Goal: Task Accomplishment & Management: Use online tool/utility

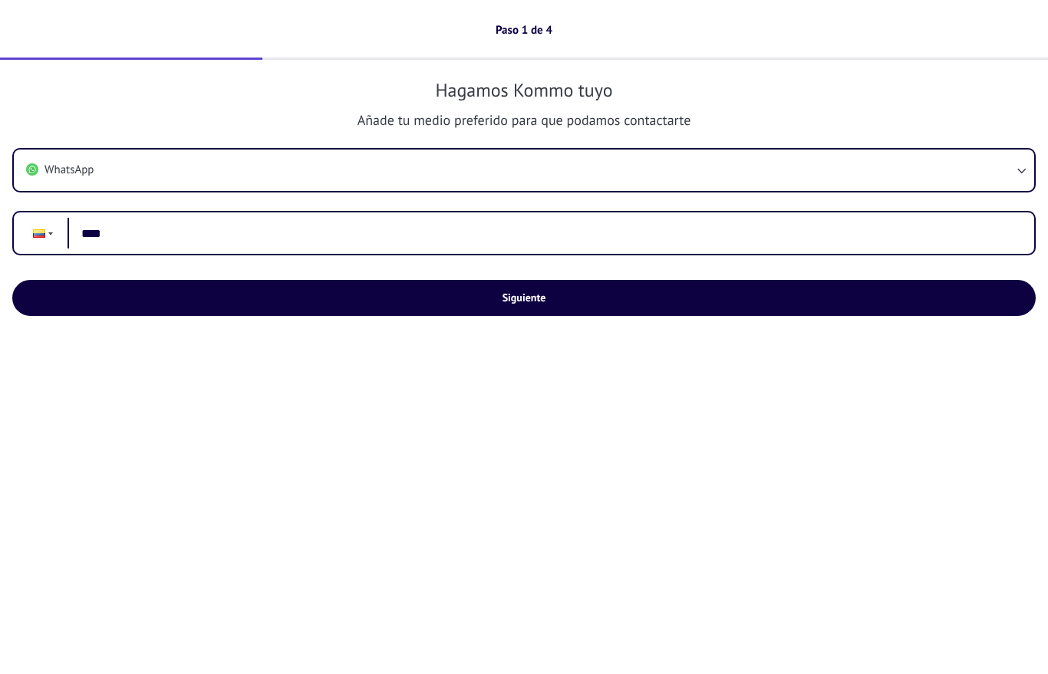
click at [46, 242] on div "Phone ****" at bounding box center [523, 233] width 1023 height 44
click at [46, 237] on div "Phone ****" at bounding box center [523, 233] width 1023 height 44
click at [41, 234] on div at bounding box center [39, 233] width 12 height 8
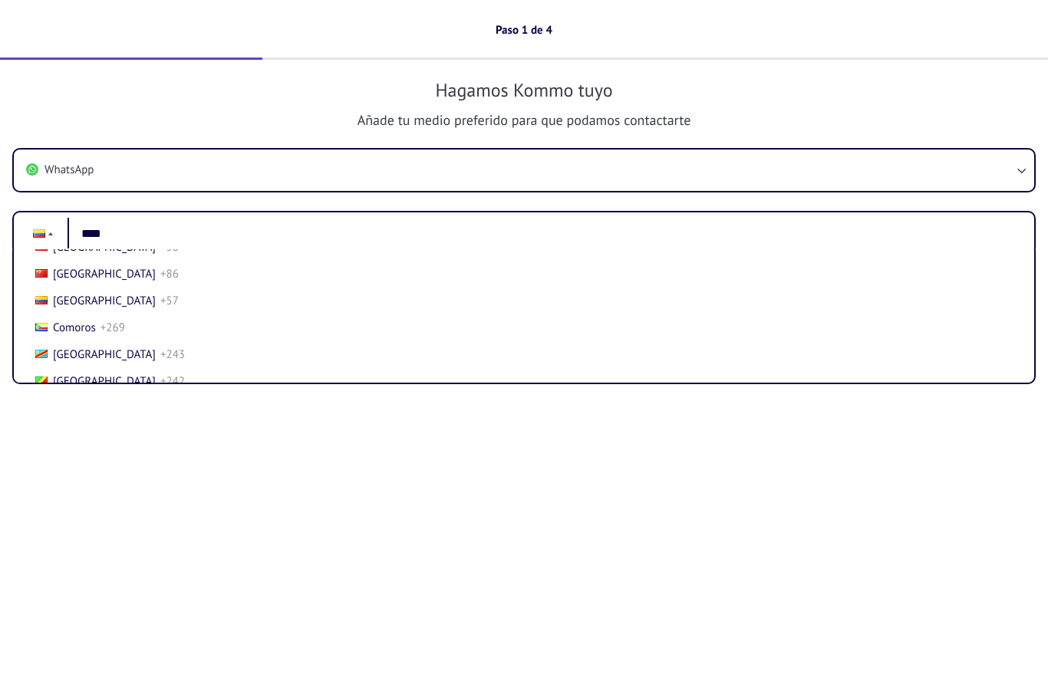
scroll to position [1008, 0]
click at [106, 262] on li "Chile +56" at bounding box center [518, 248] width 1009 height 27
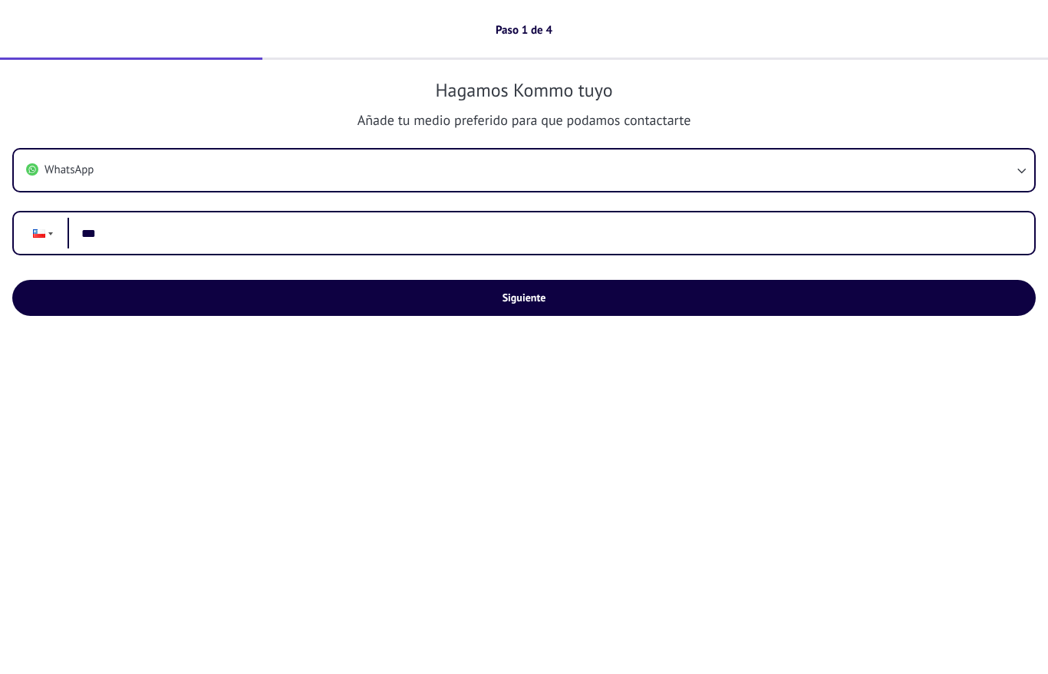
click at [183, 237] on input "***" at bounding box center [545, 233] width 954 height 31
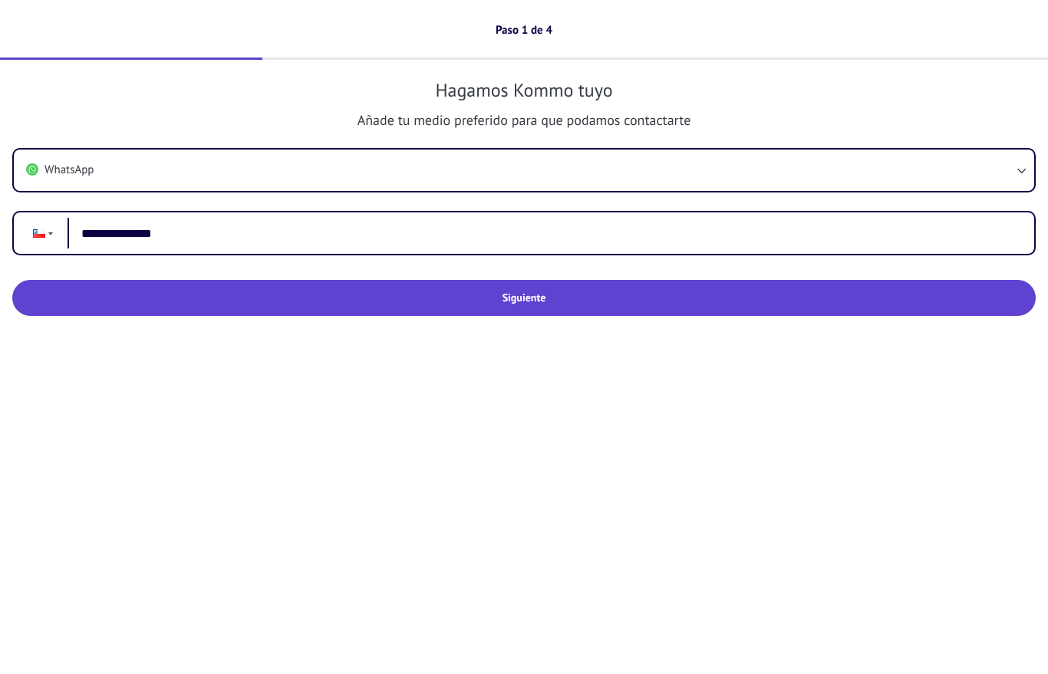
type input "**********"
click at [502, 298] on span "Siguiente" at bounding box center [524, 297] width 44 height 11
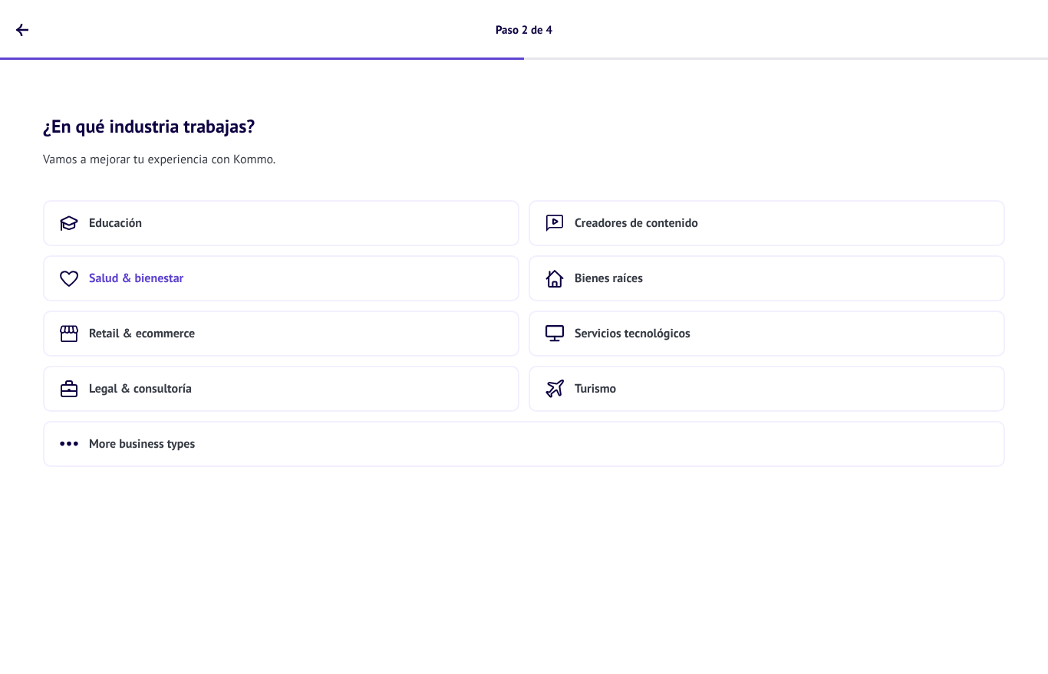
click at [255, 277] on button "Salud & bienestar" at bounding box center [281, 278] width 476 height 46
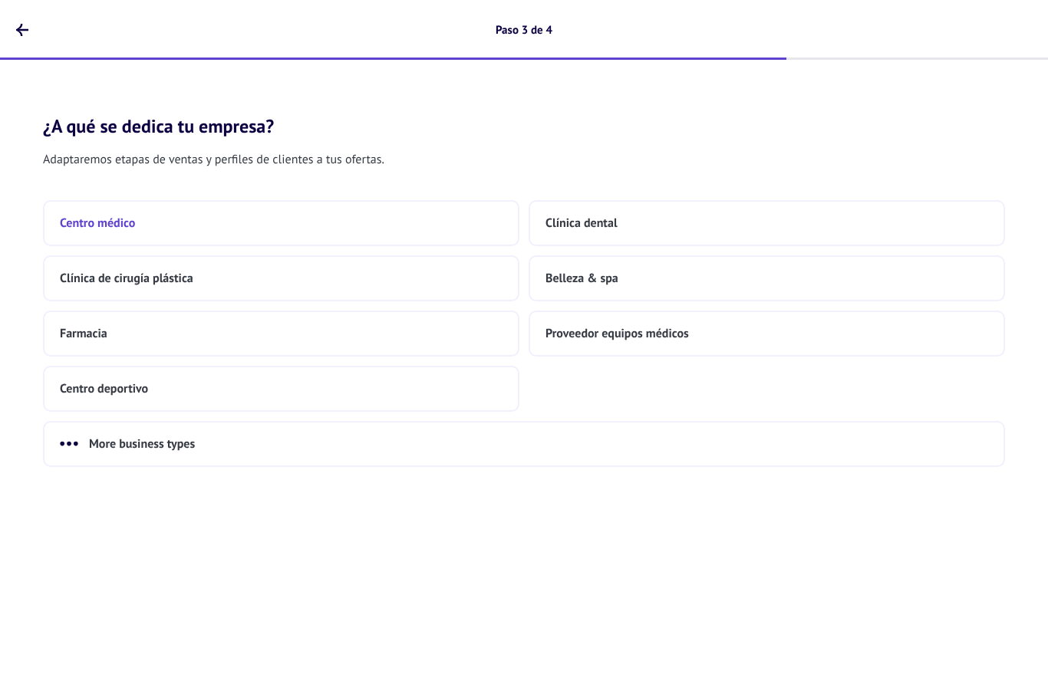
click at [140, 228] on button "Centro médico" at bounding box center [281, 223] width 476 height 46
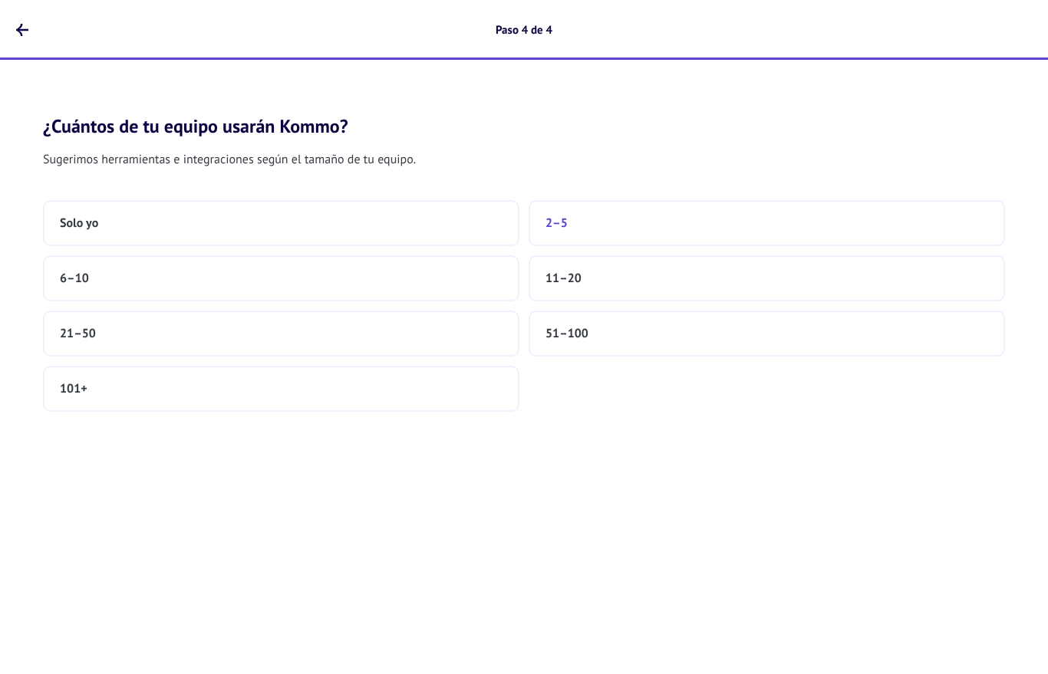
click at [588, 228] on button "2–5" at bounding box center [767, 223] width 476 height 46
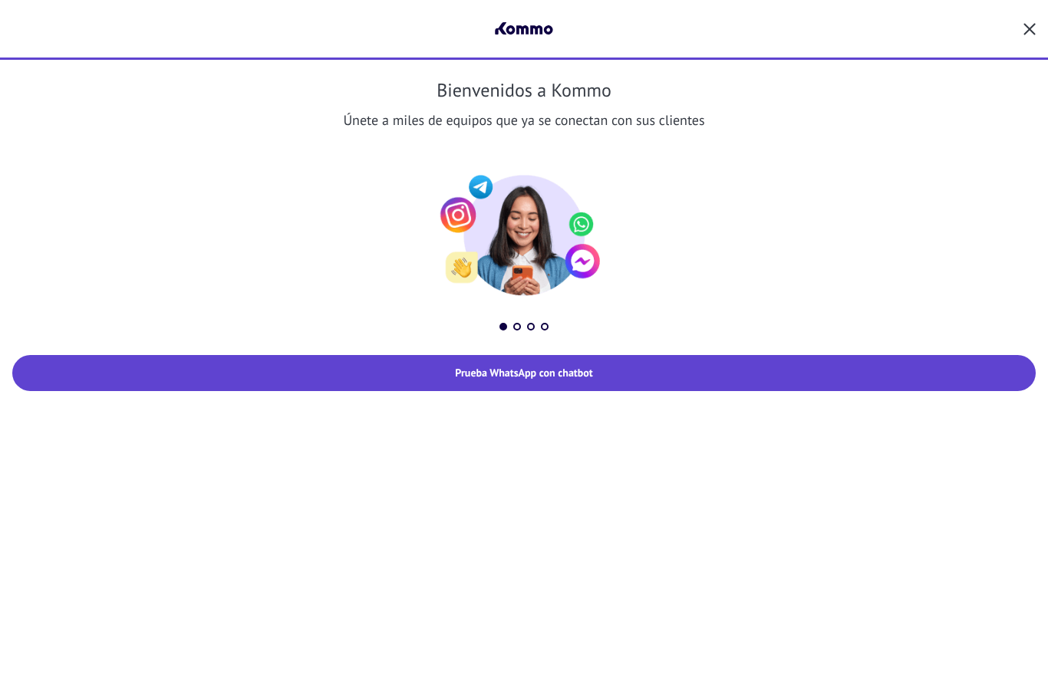
click at [536, 357] on button "Prueba WhatsApp con chatbot" at bounding box center [523, 373] width 1023 height 36
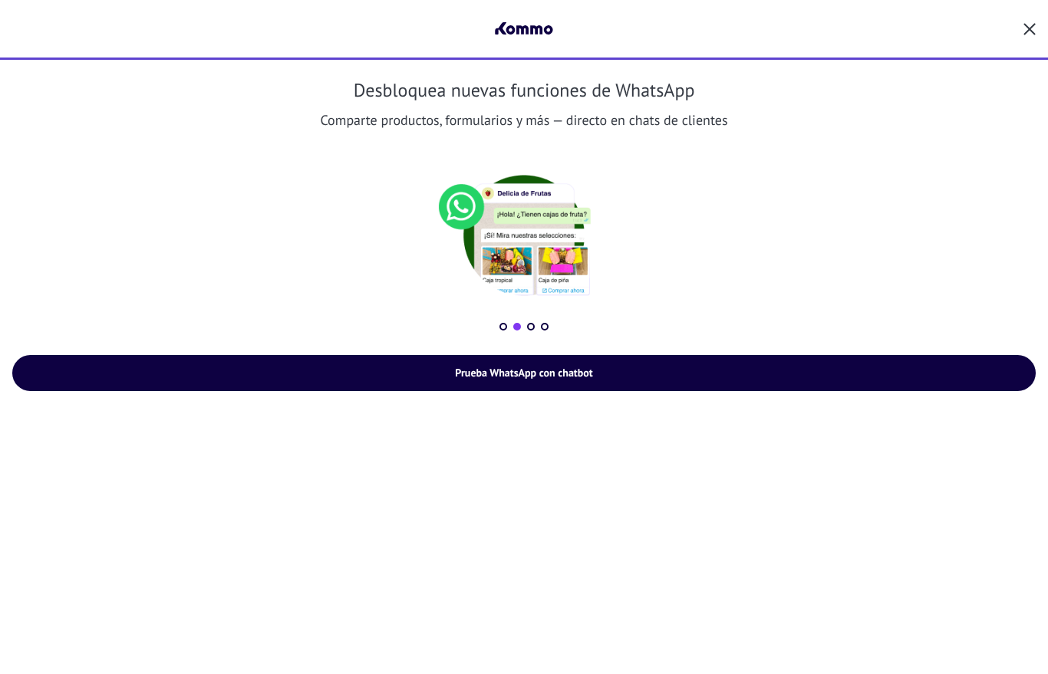
click at [518, 328] on button at bounding box center [517, 327] width 8 height 8
click at [533, 324] on button at bounding box center [531, 327] width 8 height 8
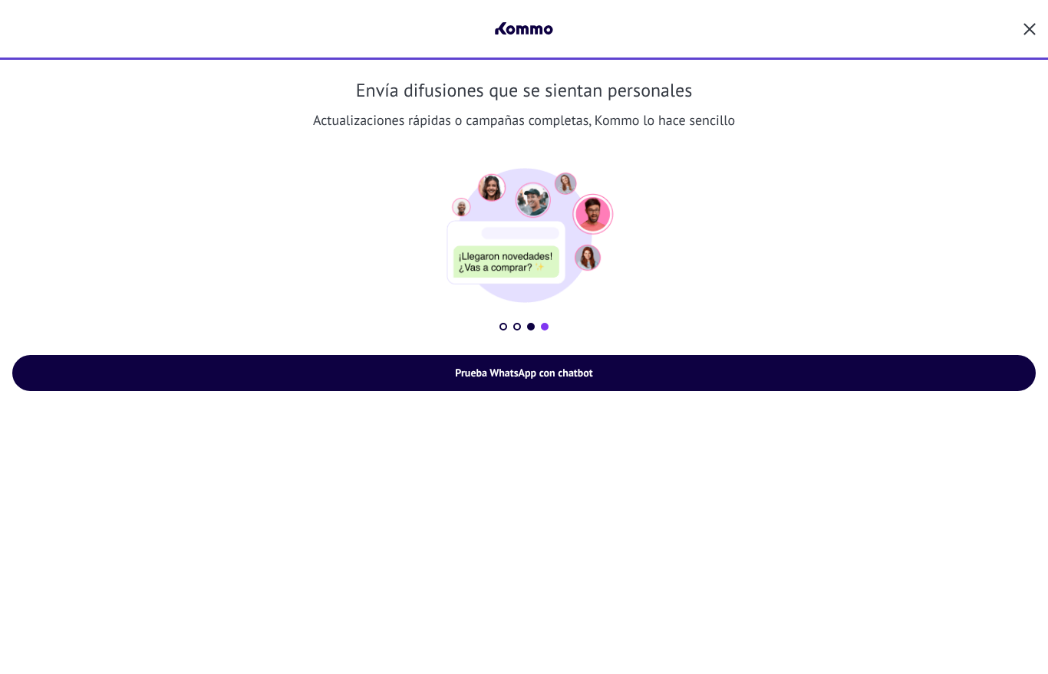
click at [547, 328] on button at bounding box center [545, 327] width 8 height 8
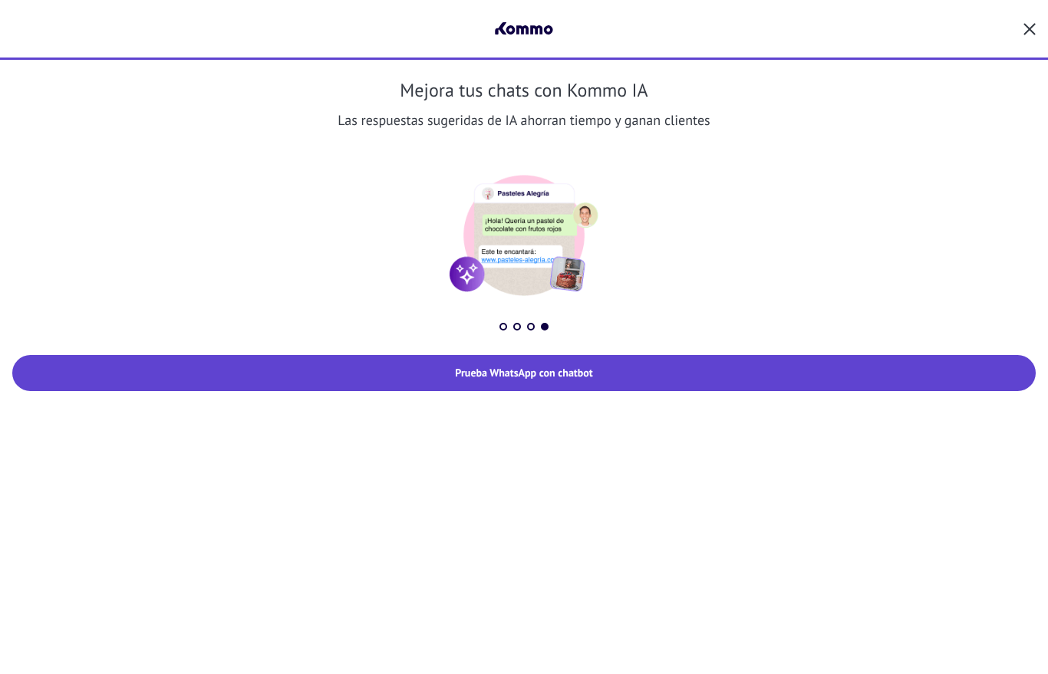
click at [536, 378] on span "Prueba WhatsApp con chatbot" at bounding box center [523, 372] width 137 height 11
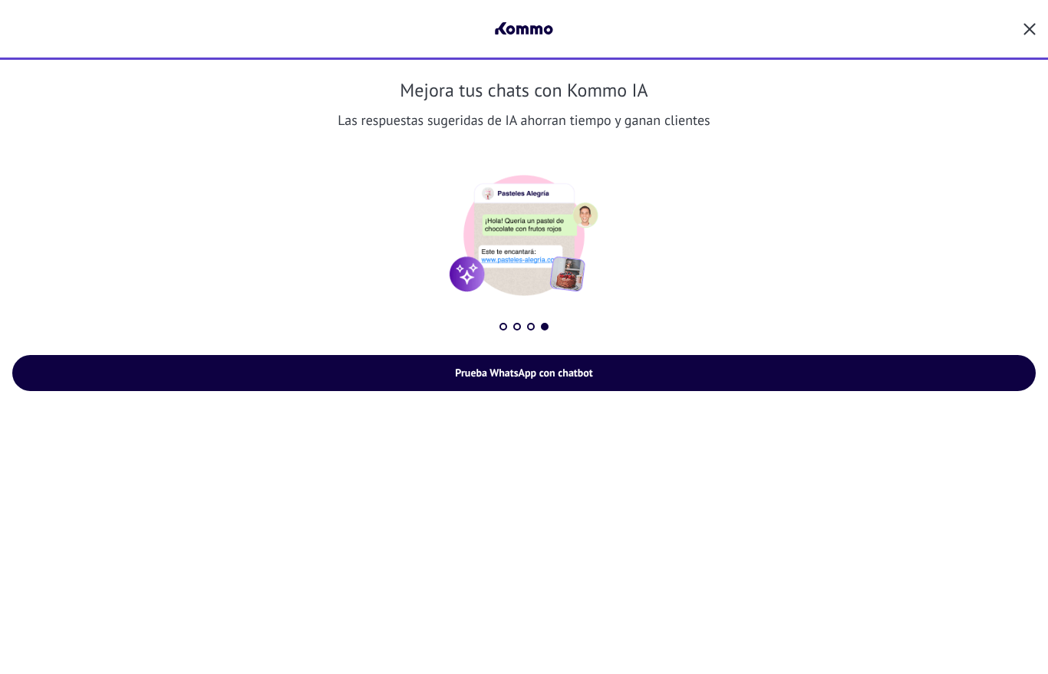
click at [1034, 20] on button "button" at bounding box center [1029, 29] width 12 height 21
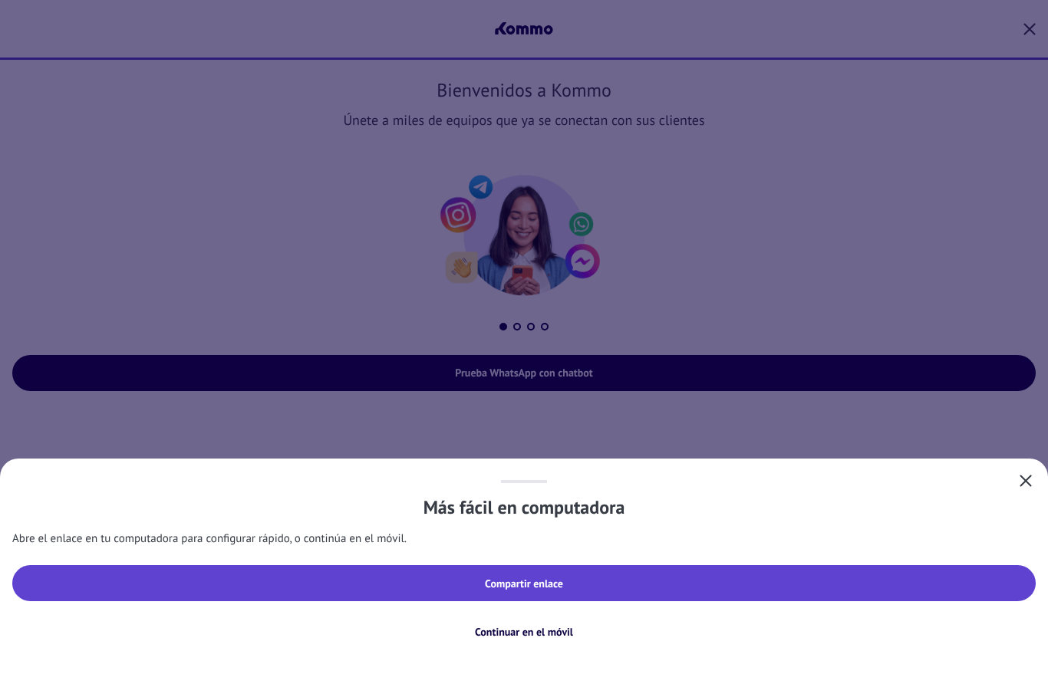
click at [548, 581] on span "Compartir enlace" at bounding box center [524, 583] width 78 height 11
click at [513, 592] on button "Compartir enlace" at bounding box center [523, 583] width 1023 height 36
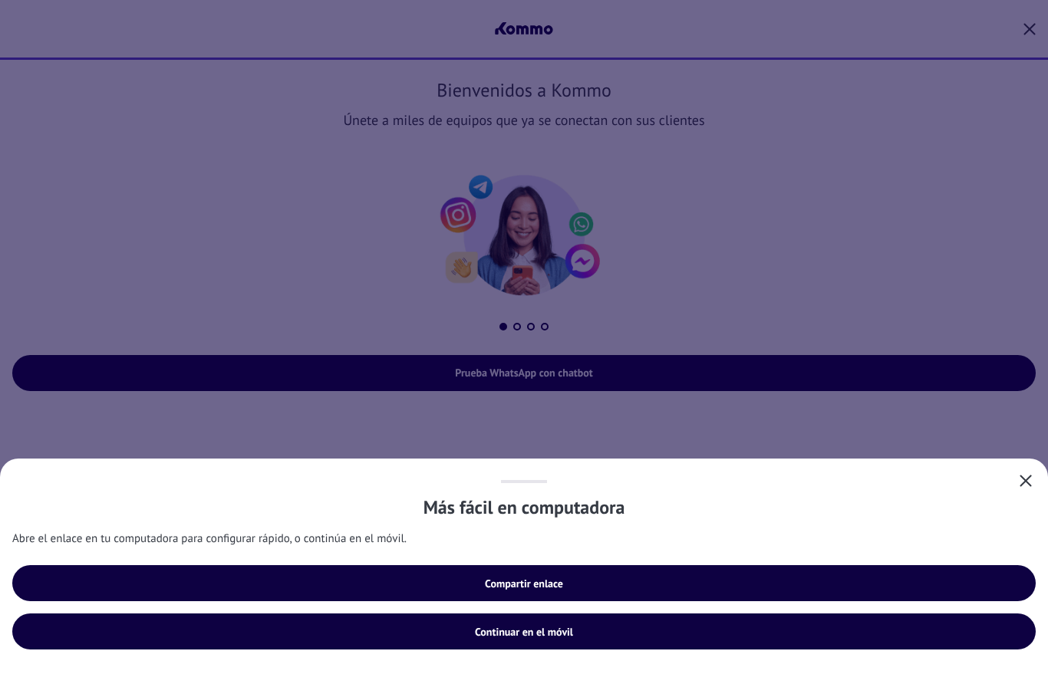
click at [525, 631] on span "Continuar en el móvil" at bounding box center [524, 632] width 98 height 11
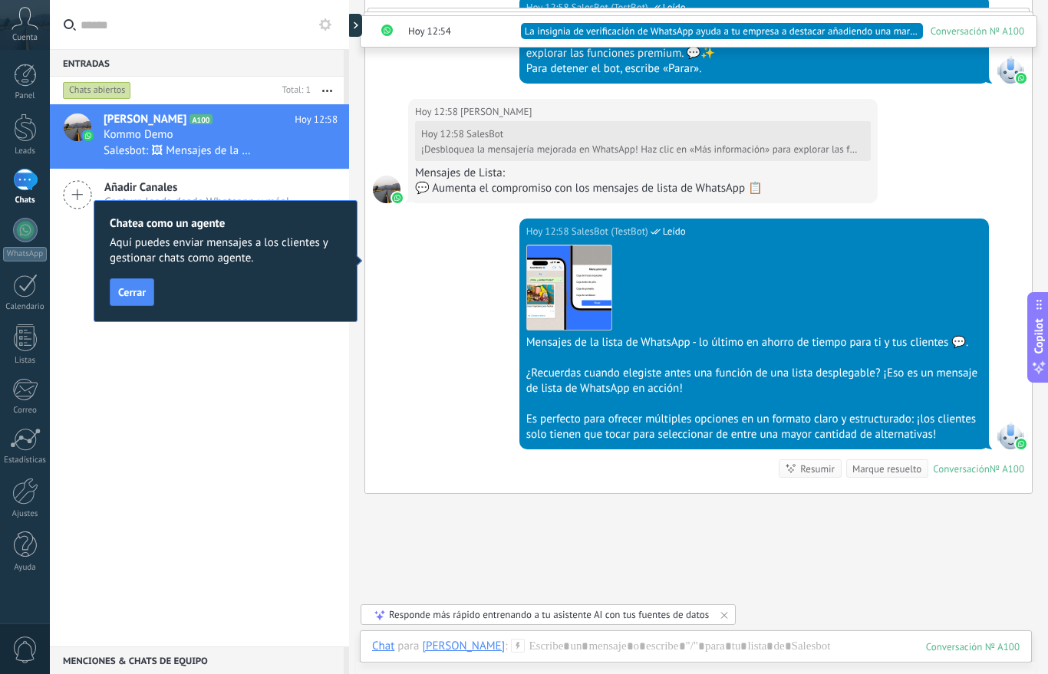
scroll to position [2910, 0]
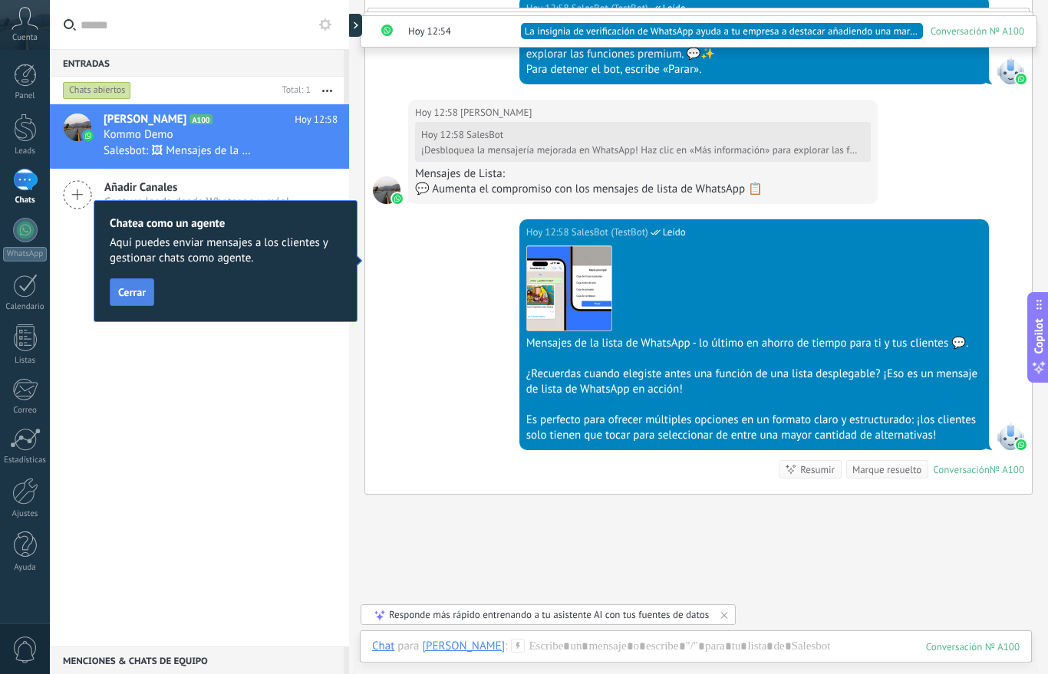
click at [140, 298] on span "Cerrar" at bounding box center [132, 292] width 28 height 11
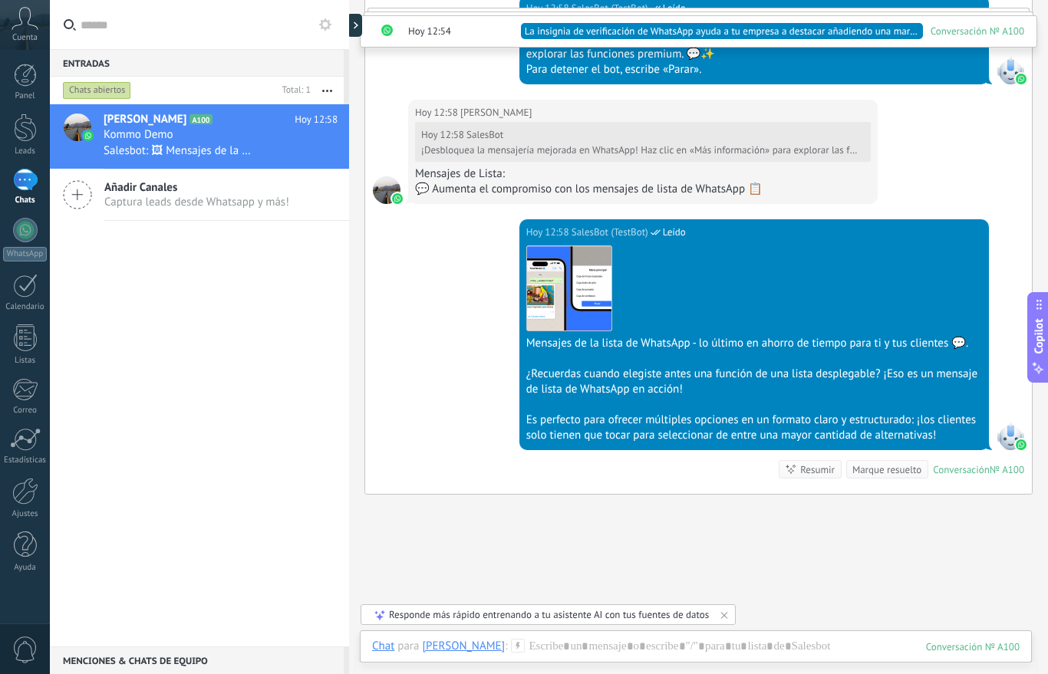
scroll to position [2924, 0]
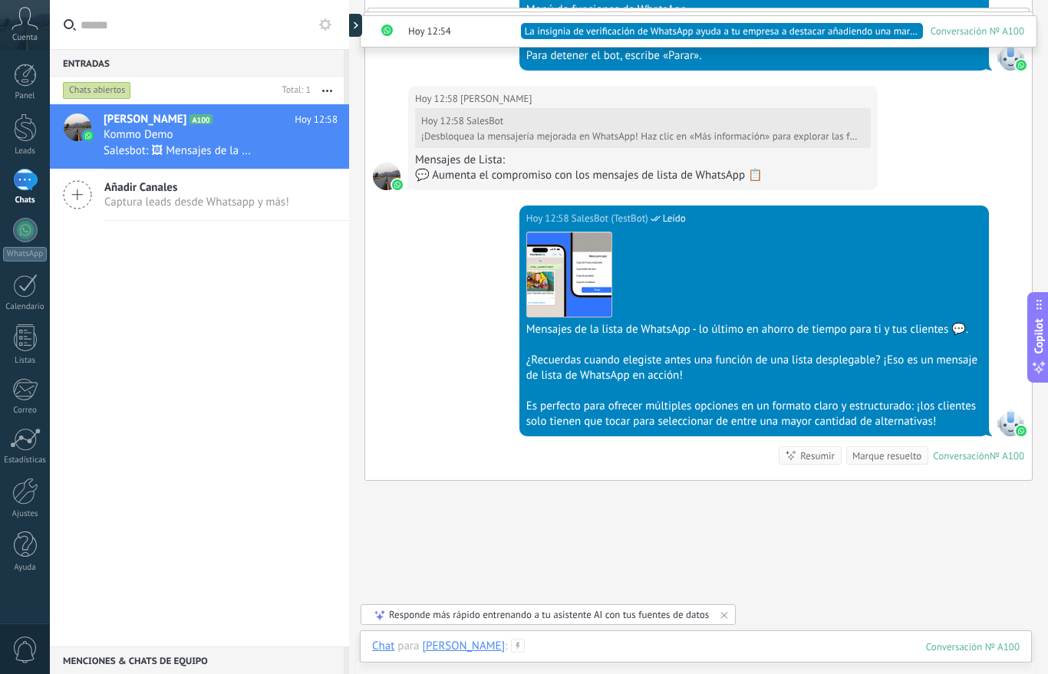
click at [643, 650] on div at bounding box center [695, 662] width 647 height 46
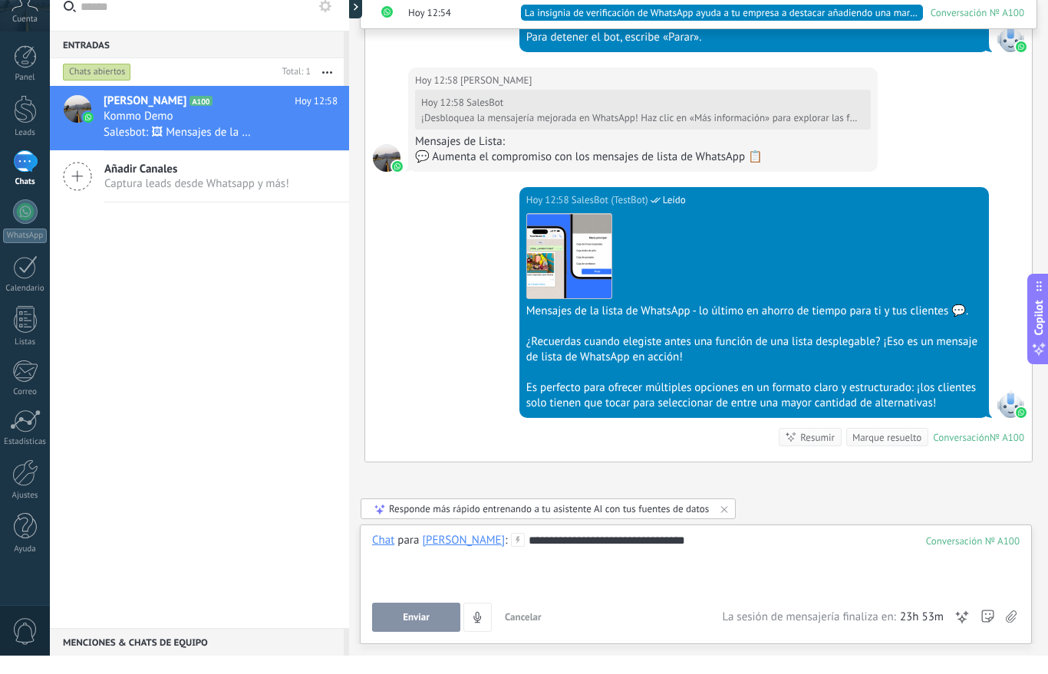
click at [416, 621] on button "Enviar" at bounding box center [416, 635] width 88 height 29
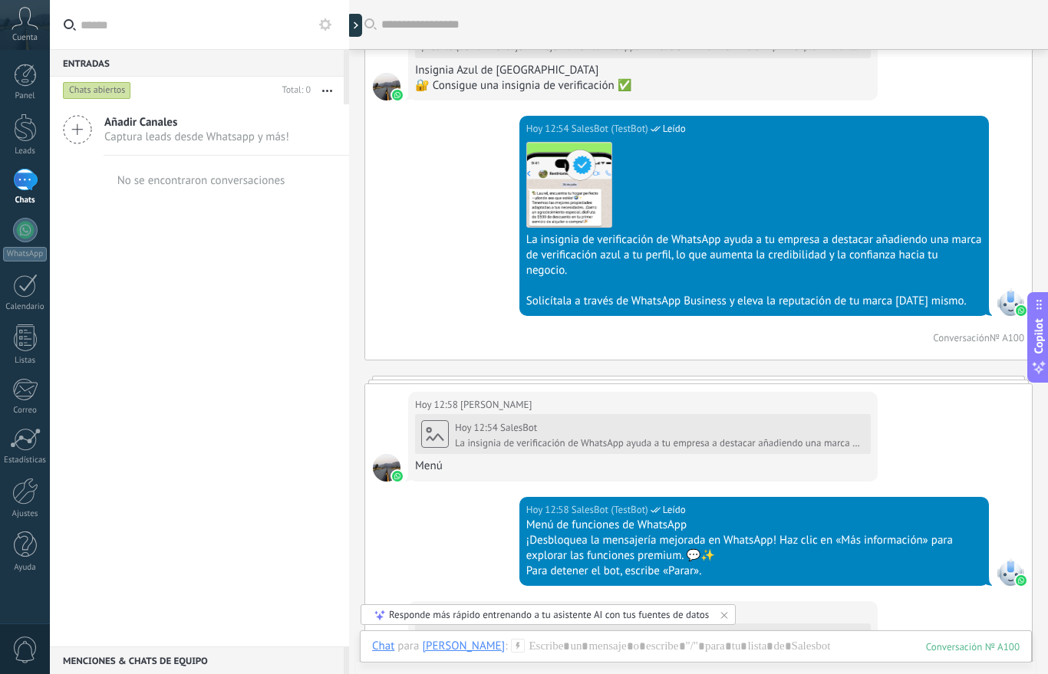
scroll to position [2136, 0]
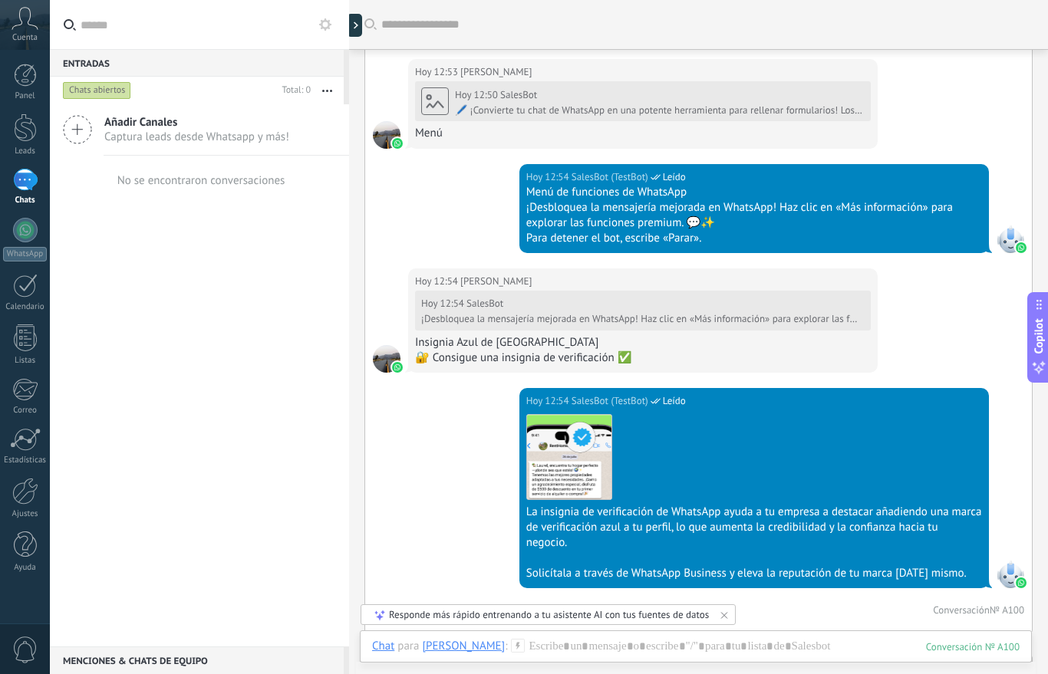
click at [27, 82] on div at bounding box center [25, 75] width 23 height 23
click at [26, 183] on div "1" at bounding box center [25, 180] width 25 height 22
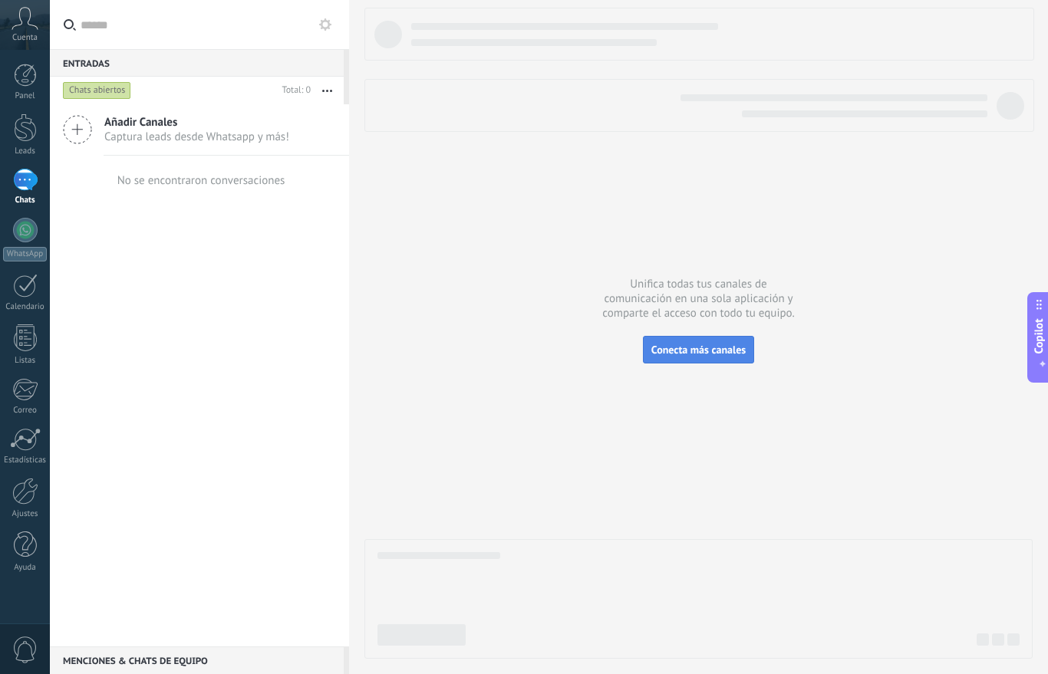
click at [703, 351] on span "Conecta más canales" at bounding box center [698, 350] width 94 height 14
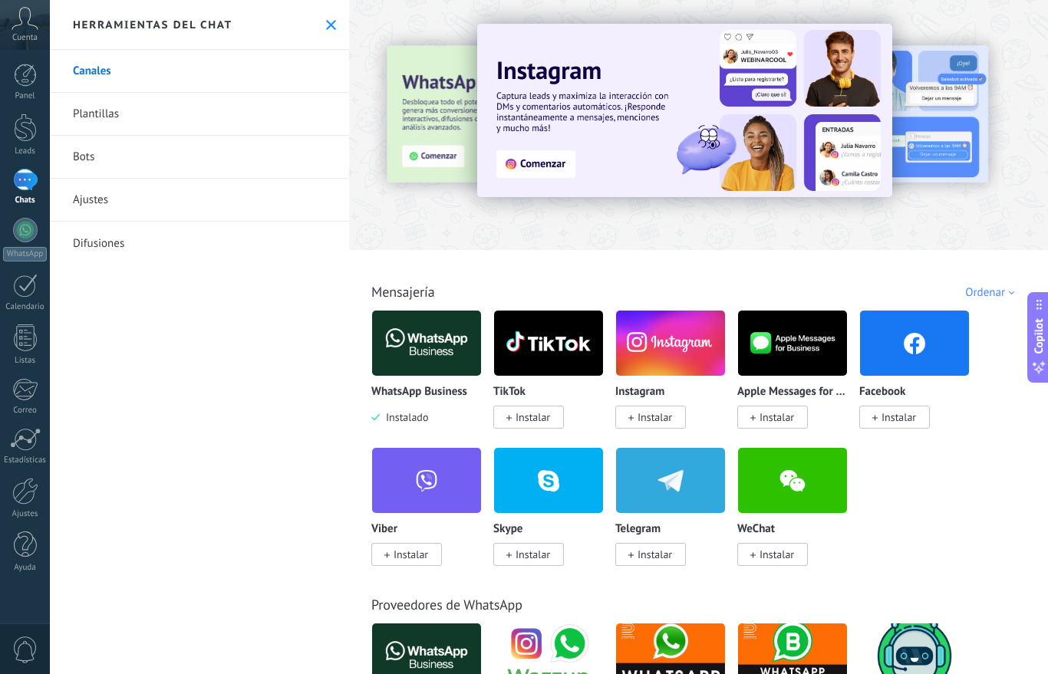
click at [102, 114] on link "Plantillas" at bounding box center [199, 114] width 299 height 43
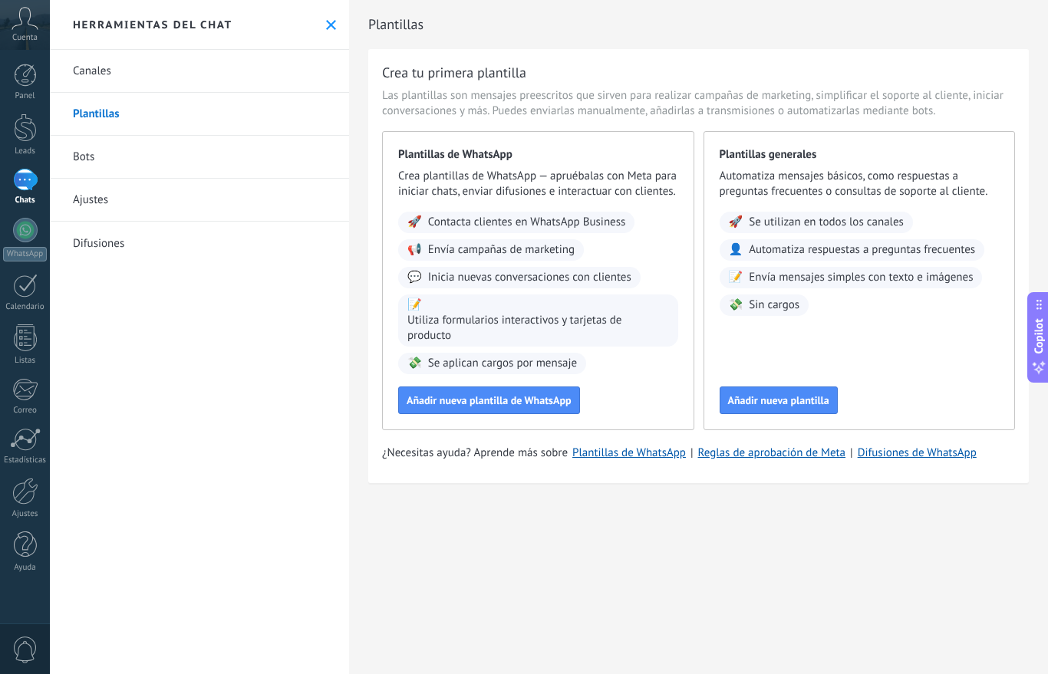
click at [100, 166] on link "Bots" at bounding box center [199, 157] width 299 height 43
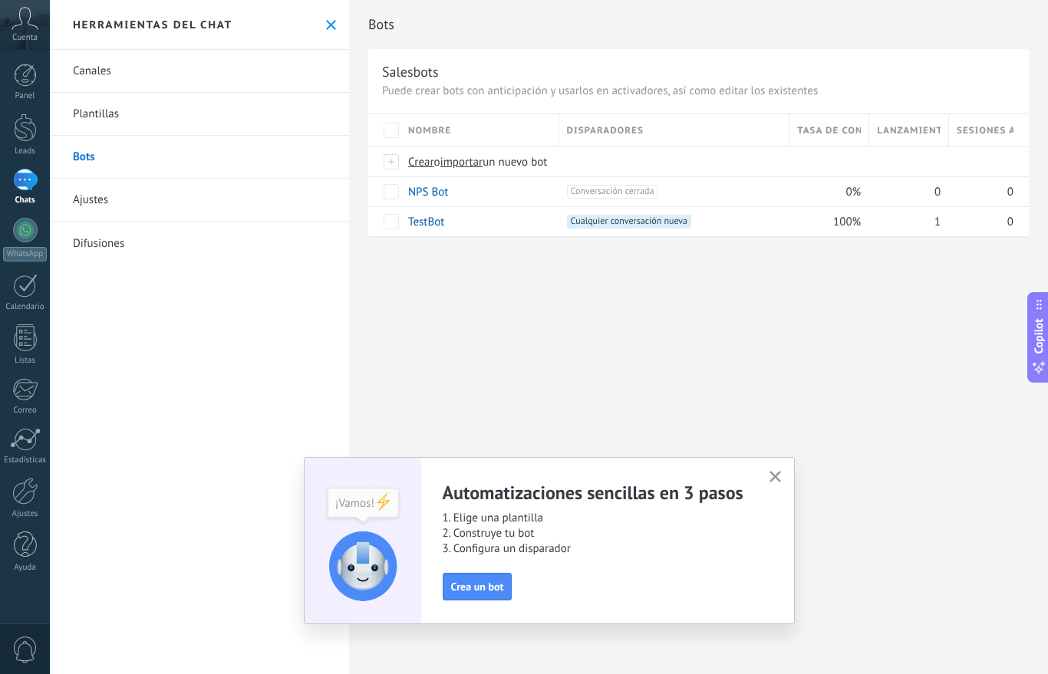
click at [97, 201] on link "Ajustes" at bounding box center [199, 200] width 299 height 43
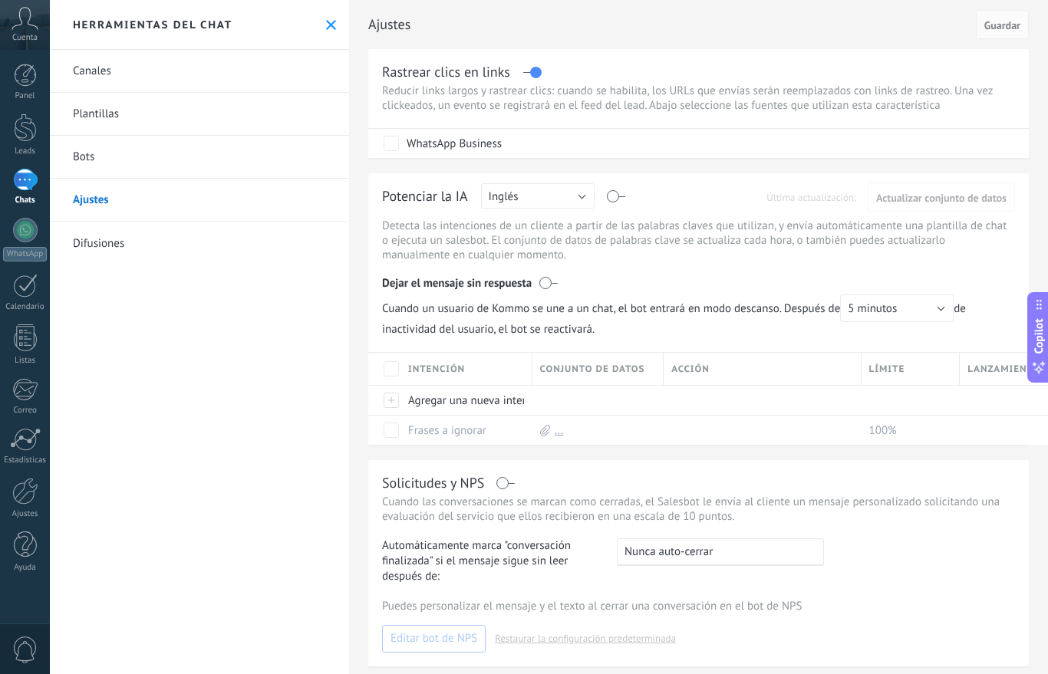
click at [581, 198] on button "Inglés" at bounding box center [538, 195] width 114 height 25
click at [581, 198] on span "Rusa" at bounding box center [530, 197] width 117 height 15
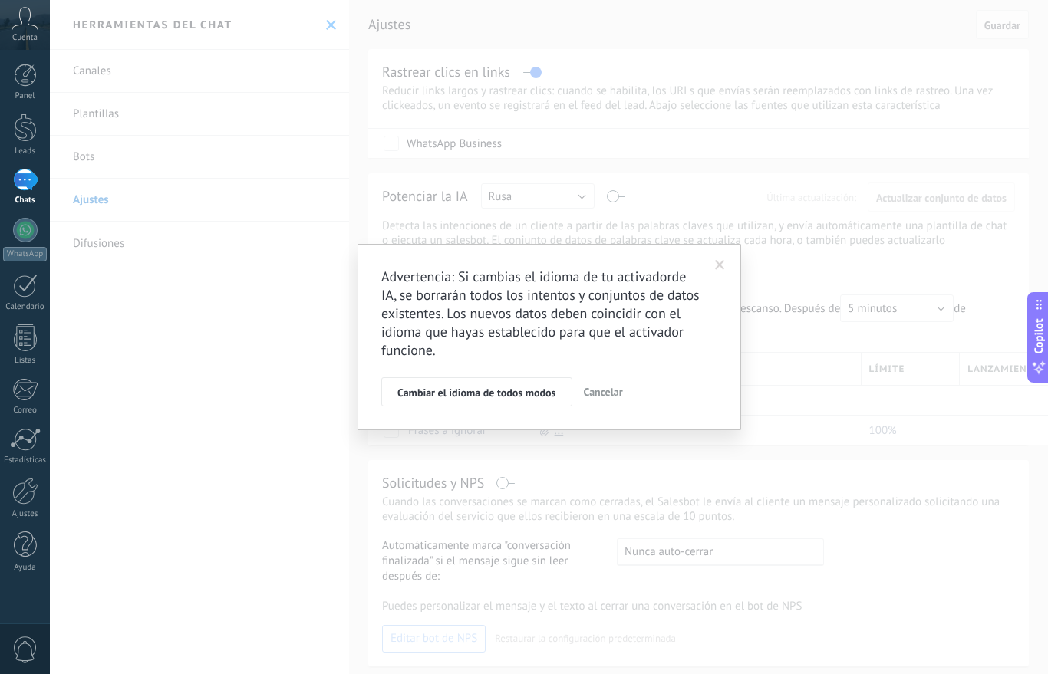
click at [581, 198] on div "Advertencia: Si cambias el idioma de tu activadorde IA, se borrarán todos los i…" at bounding box center [549, 337] width 998 height 674
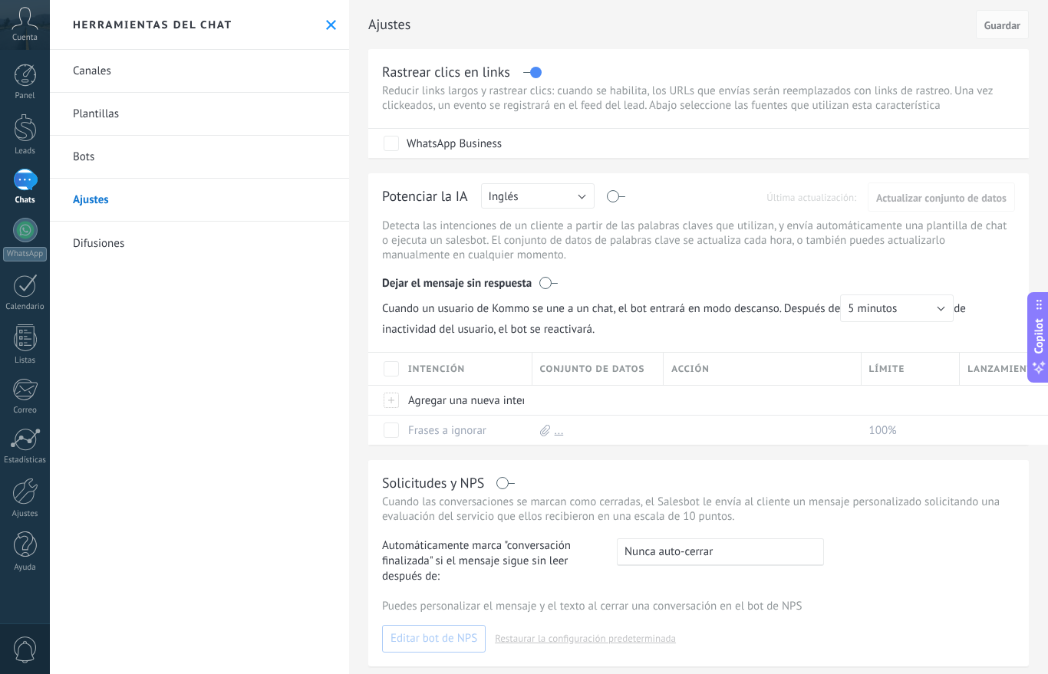
click at [580, 198] on button "Inglés" at bounding box center [538, 195] width 114 height 25
click at [579, 205] on span "Rusa" at bounding box center [530, 197] width 117 height 15
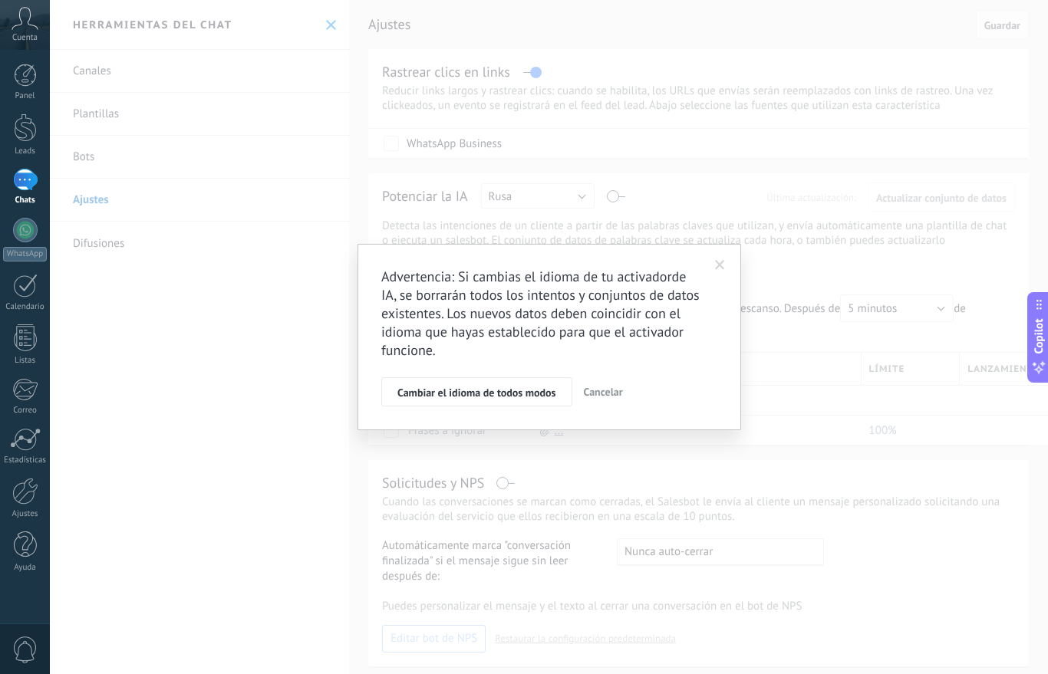
click at [713, 265] on span at bounding box center [719, 265] width 25 height 26
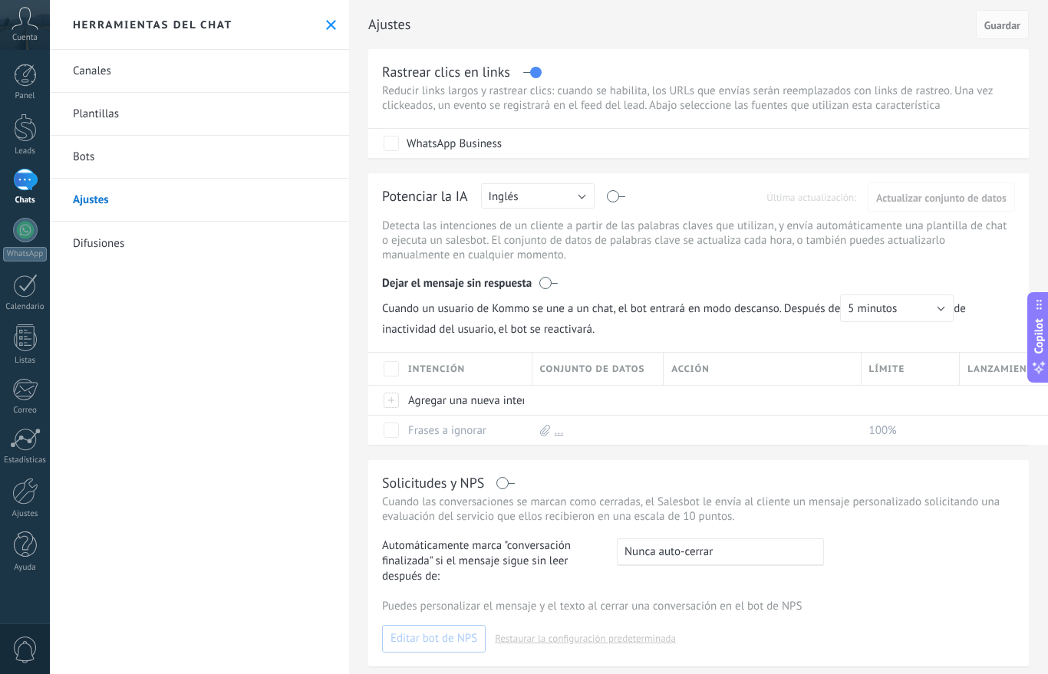
click at [127, 244] on link "Difusiones" at bounding box center [199, 243] width 299 height 43
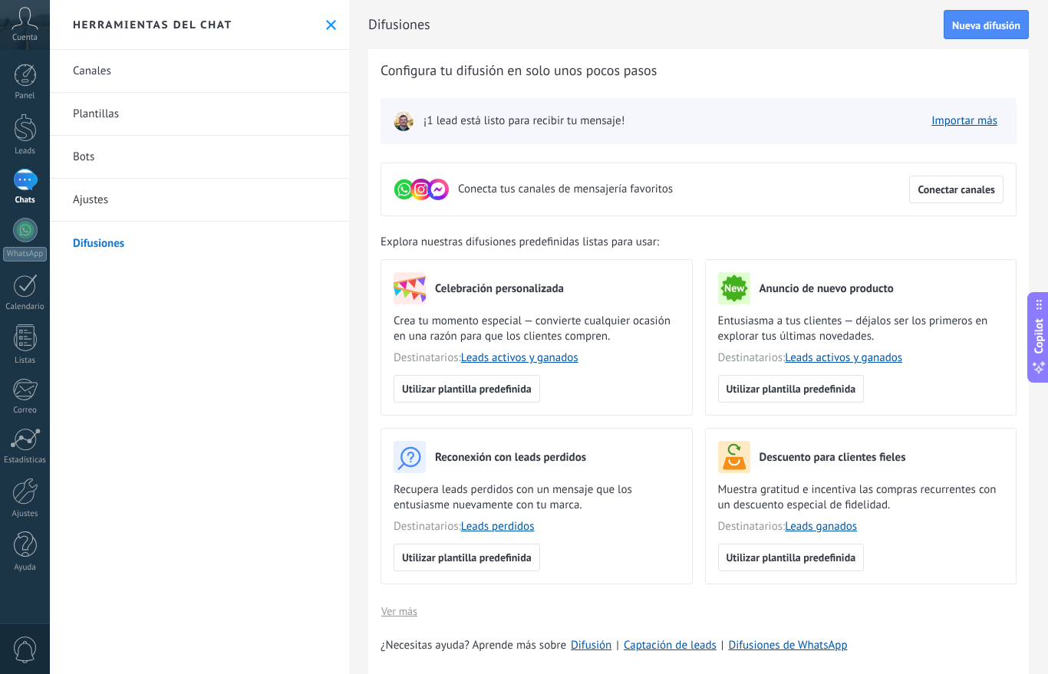
click at [25, 71] on div at bounding box center [25, 75] width 23 height 23
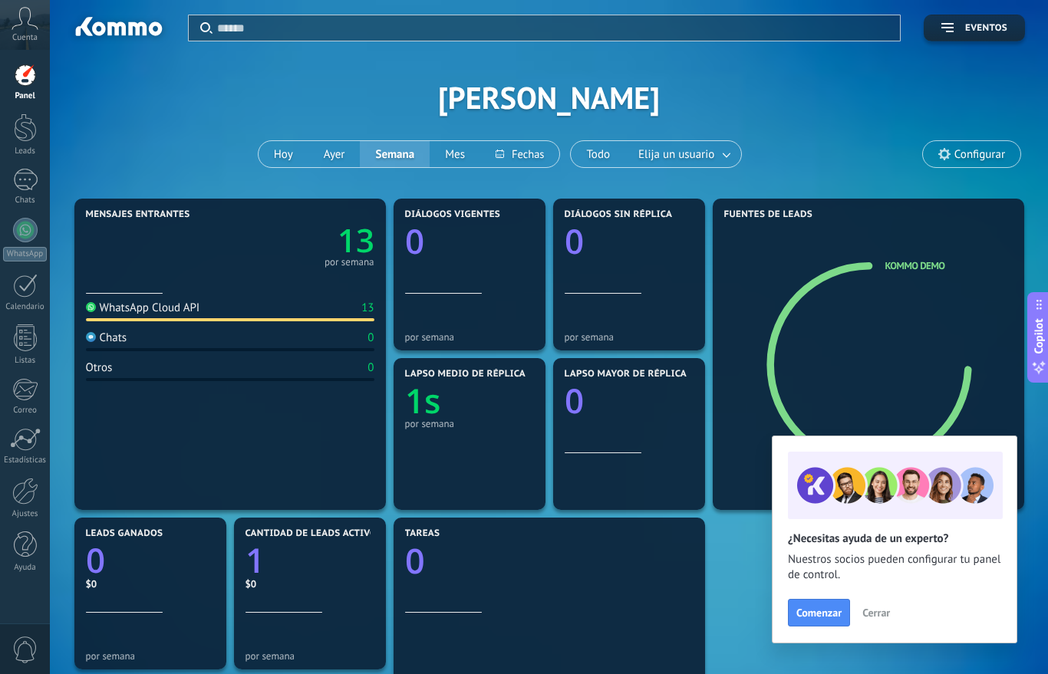
click at [28, 127] on div at bounding box center [25, 128] width 23 height 28
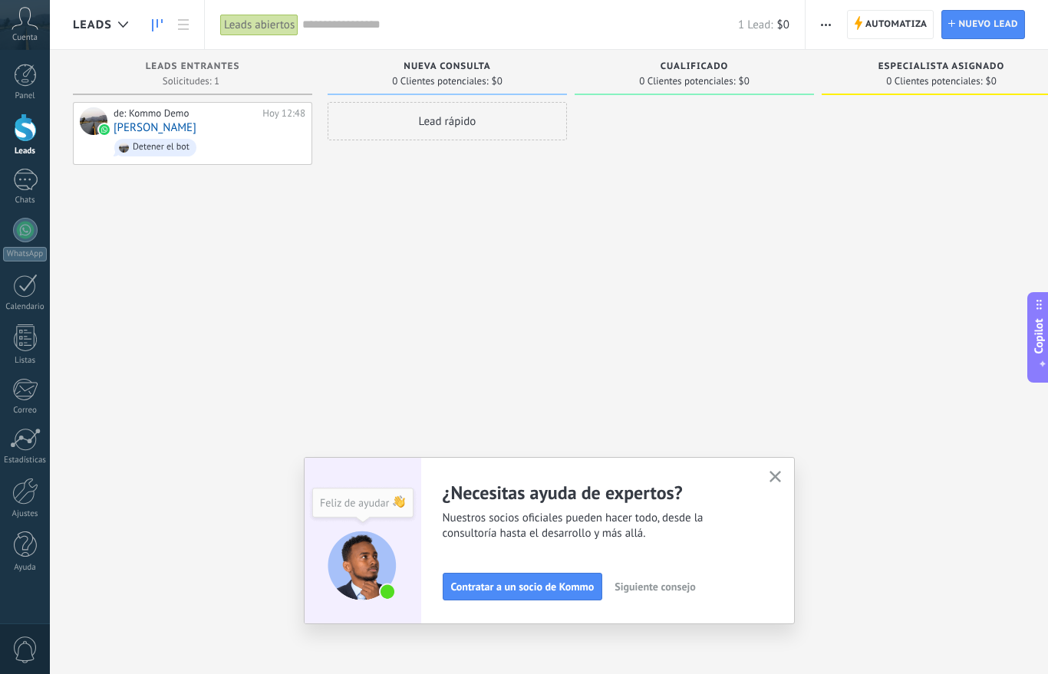
click at [26, 180] on div "1" at bounding box center [25, 180] width 25 height 22
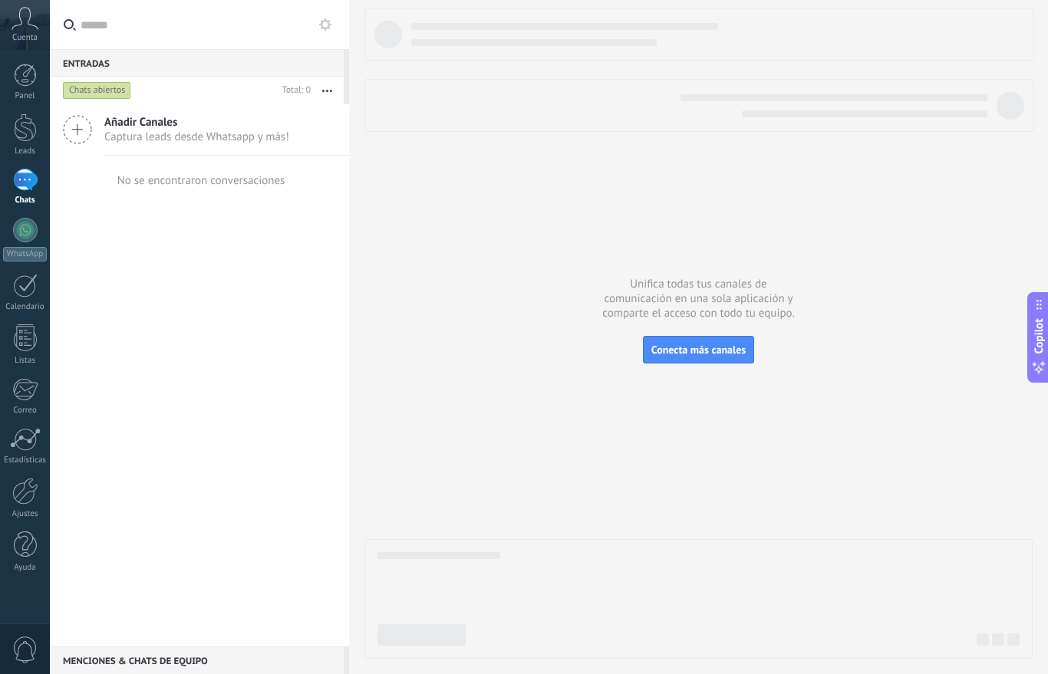
click at [26, 233] on div at bounding box center [25, 230] width 25 height 25
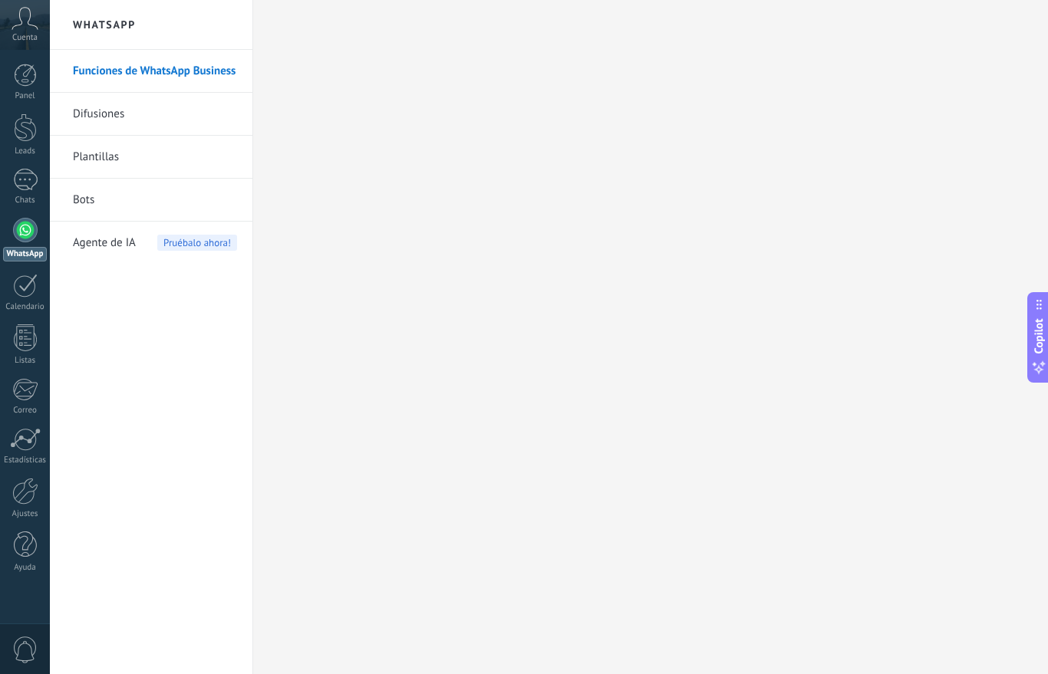
click at [111, 245] on span "Agente de IA" at bounding box center [104, 243] width 63 height 43
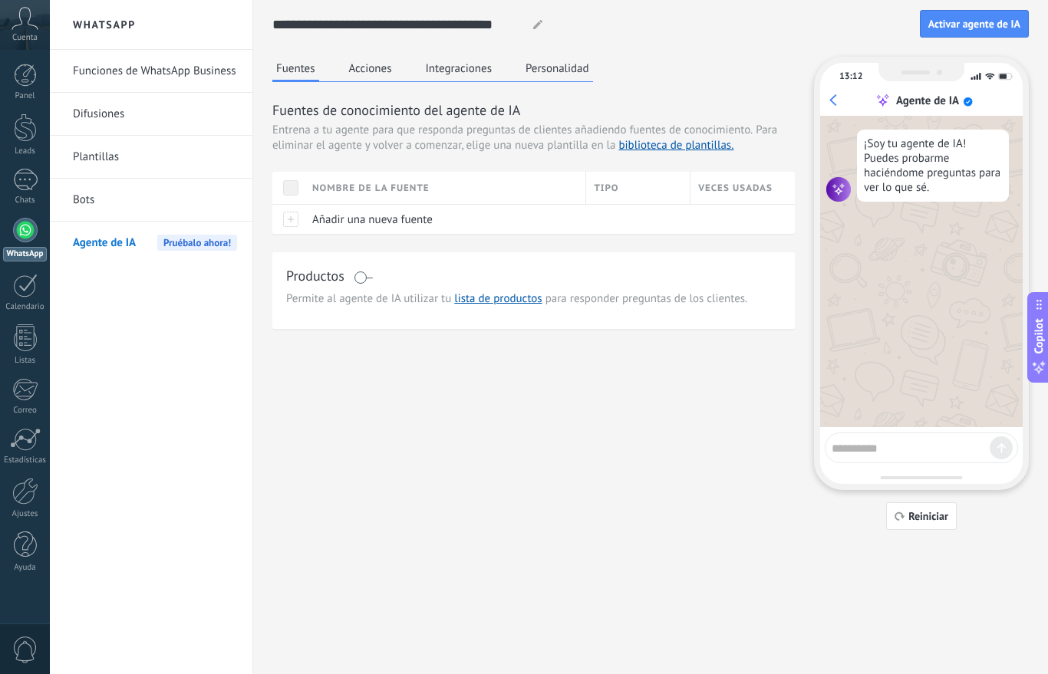
click at [374, 71] on button "Acciones" at bounding box center [370, 68] width 51 height 23
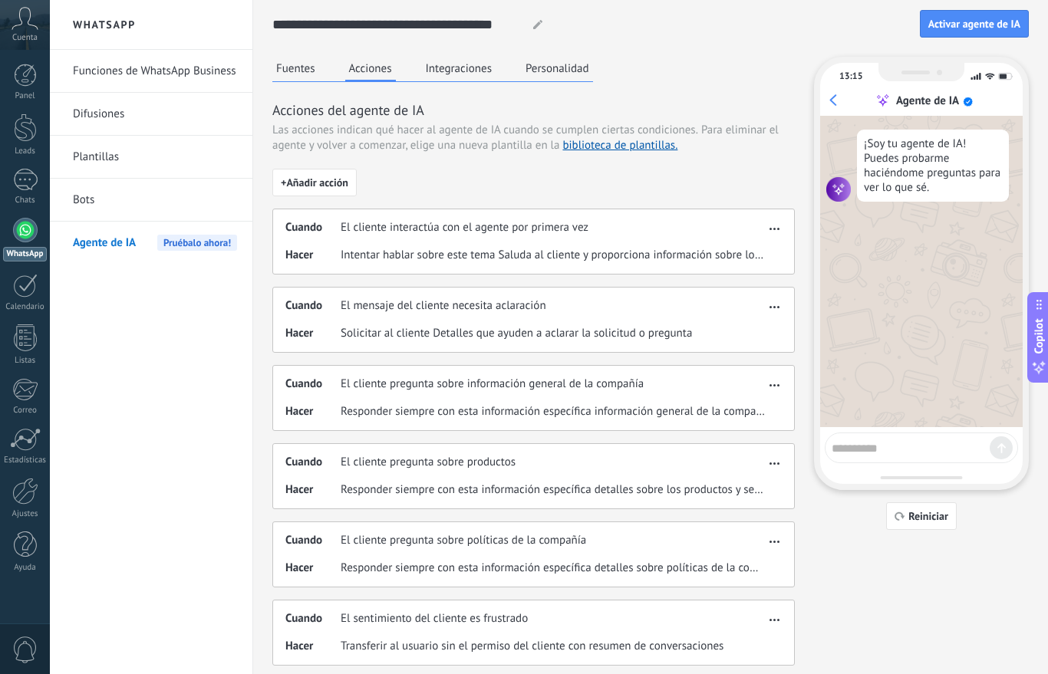
click at [457, 72] on button "Integraciones" at bounding box center [459, 68] width 74 height 23
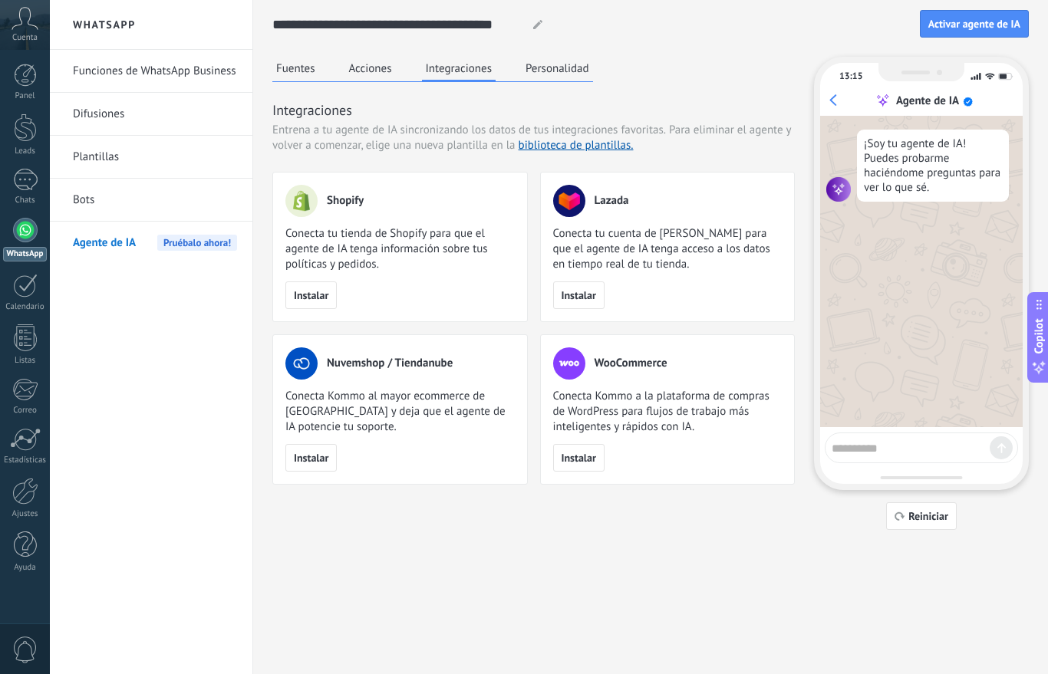
click at [563, 74] on button "Personalidad" at bounding box center [557, 68] width 71 height 23
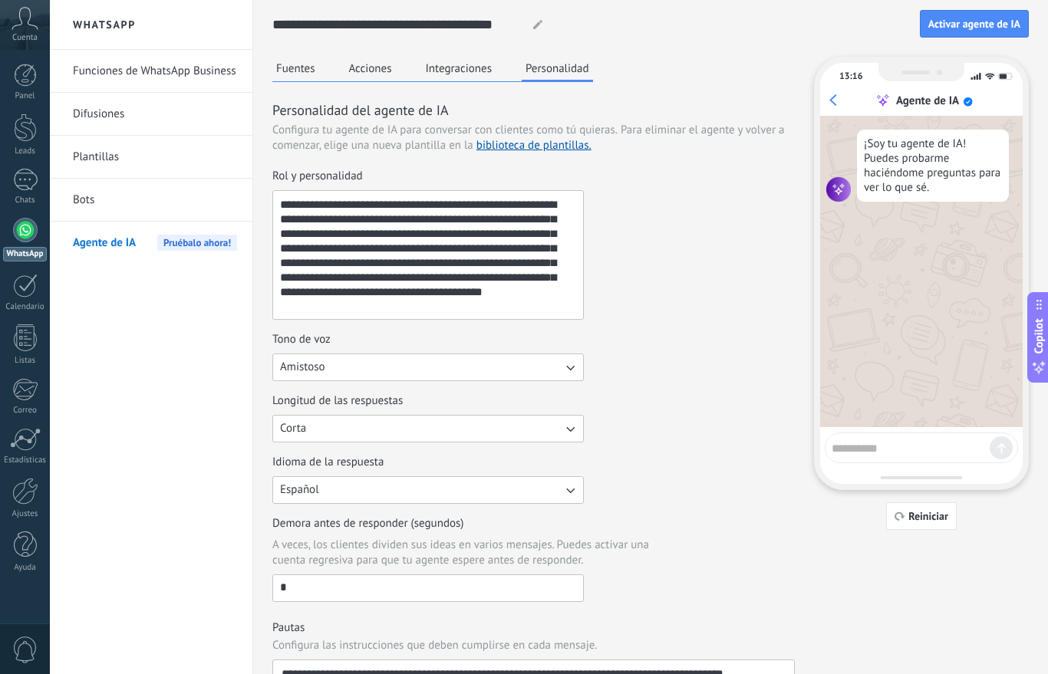
click at [453, 71] on button "Integraciones" at bounding box center [459, 68] width 74 height 23
